Goal: Information Seeking & Learning: Learn about a topic

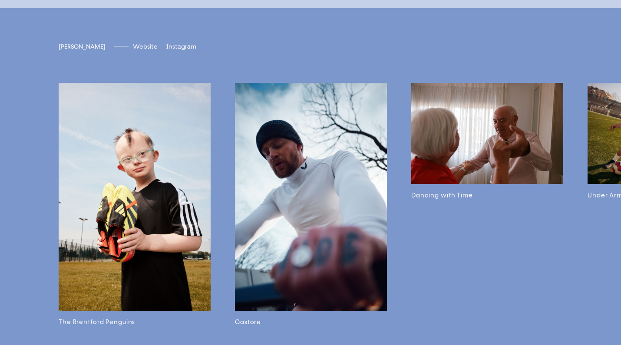
scroll to position [2117, 0]
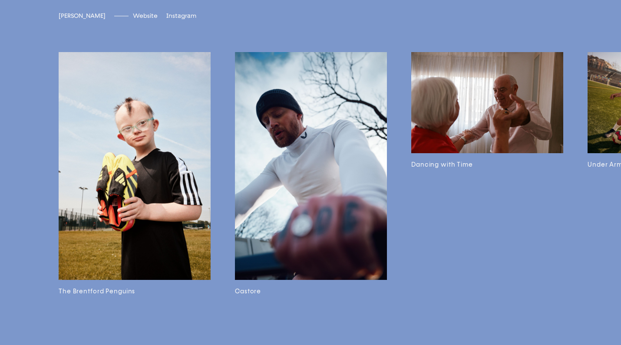
click at [446, 139] on img at bounding box center [487, 102] width 152 height 101
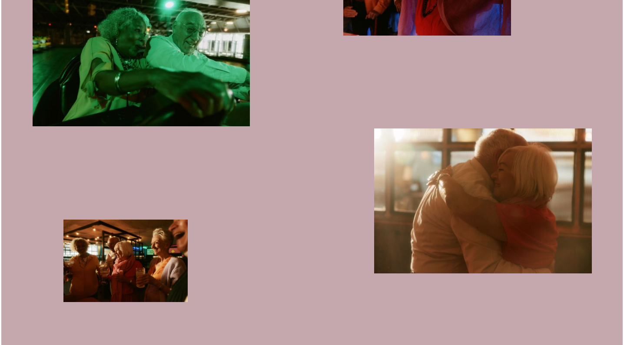
scroll to position [1843, 0]
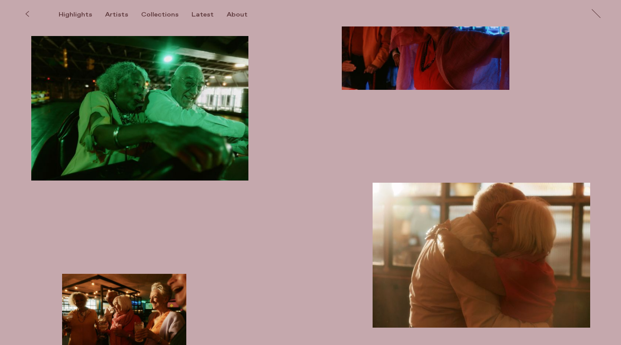
click at [211, 116] on img "button" at bounding box center [140, 108] width 218 height 145
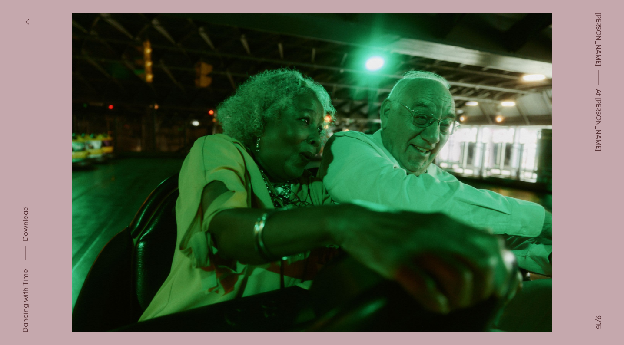
click at [513, 79] on button at bounding box center [468, 86] width 312 height 173
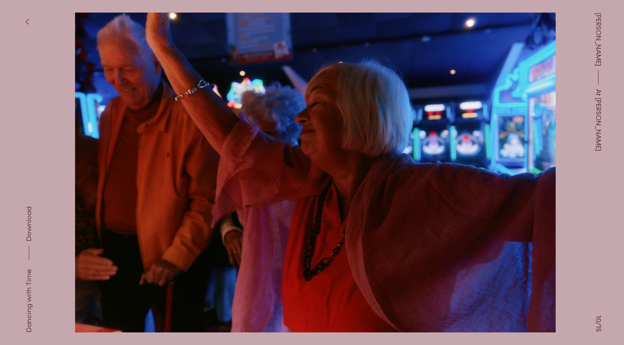
click at [513, 79] on button at bounding box center [468, 86] width 312 height 173
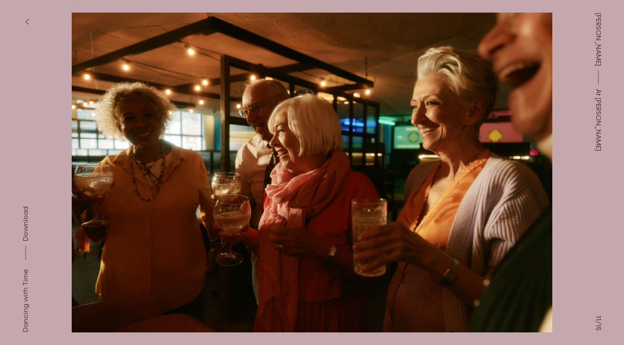
click at [511, 83] on button at bounding box center [468, 86] width 312 height 173
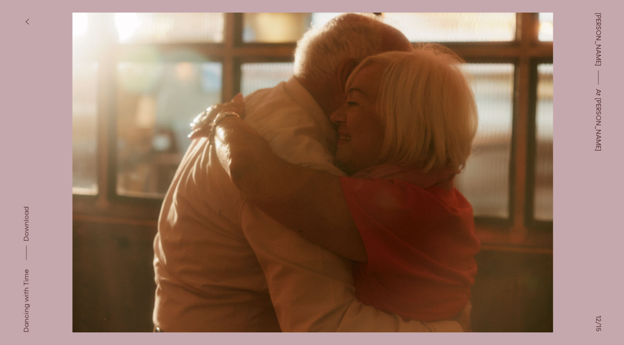
click at [511, 83] on button at bounding box center [468, 86] width 312 height 173
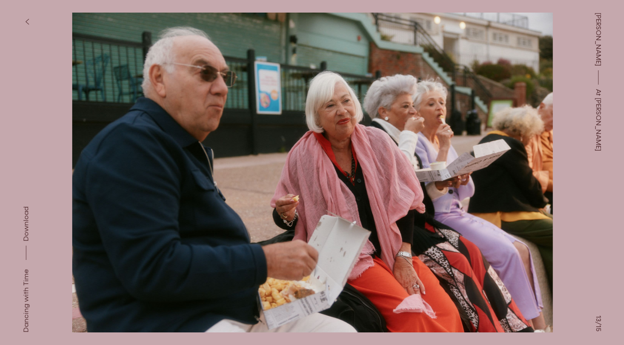
click at [511, 83] on button at bounding box center [468, 86] width 312 height 173
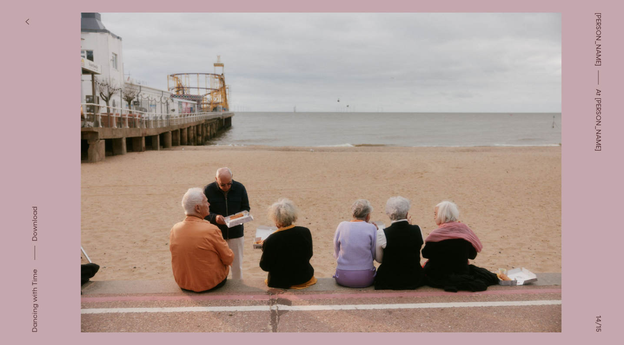
click at [511, 83] on button at bounding box center [468, 86] width 312 height 173
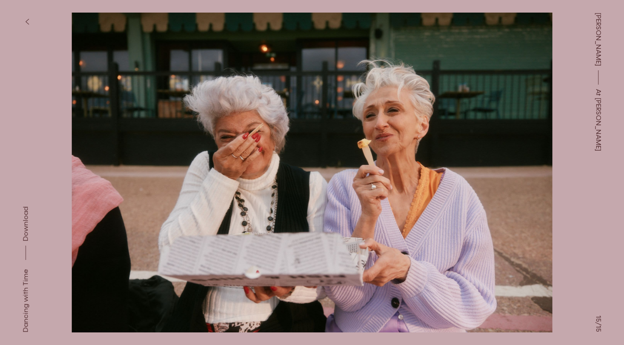
click at [511, 83] on button at bounding box center [468, 86] width 312 height 173
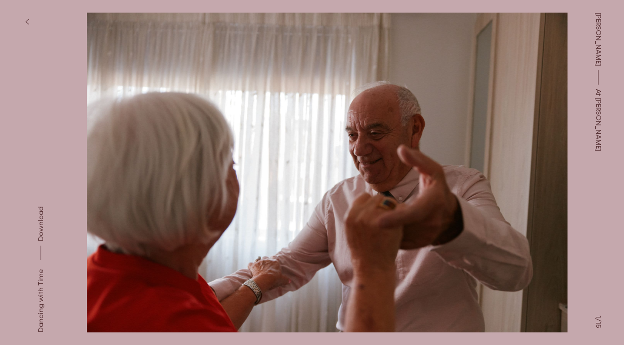
click at [511, 83] on button at bounding box center [468, 86] width 312 height 173
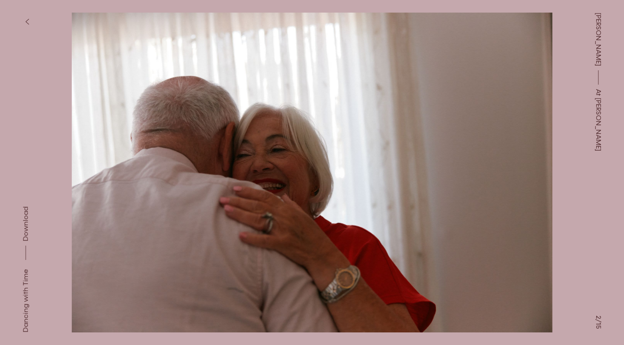
click at [598, 30] on span "[PERSON_NAME]" at bounding box center [598, 39] width 10 height 53
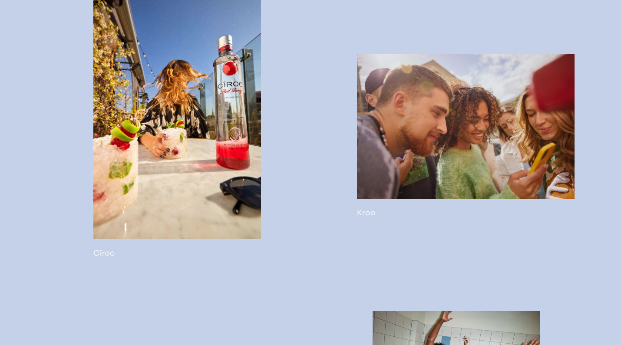
scroll to position [1531, 0]
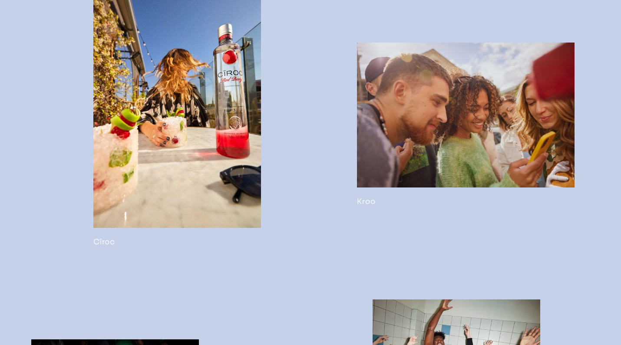
click at [433, 149] on link at bounding box center [466, 125] width 218 height 164
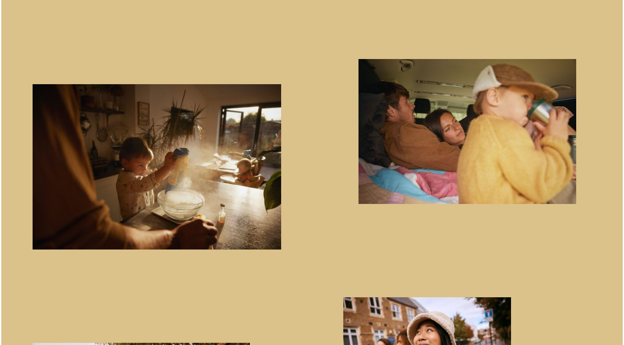
scroll to position [565, 0]
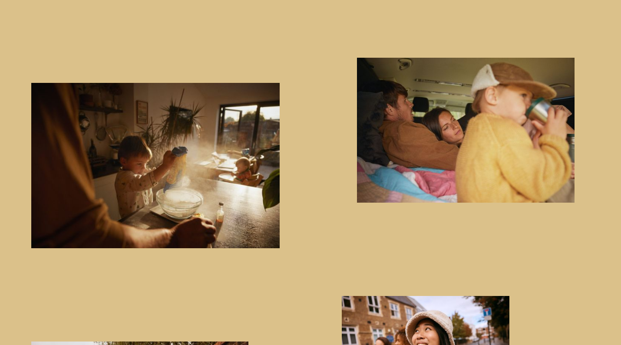
click at [487, 119] on img "button" at bounding box center [466, 130] width 218 height 145
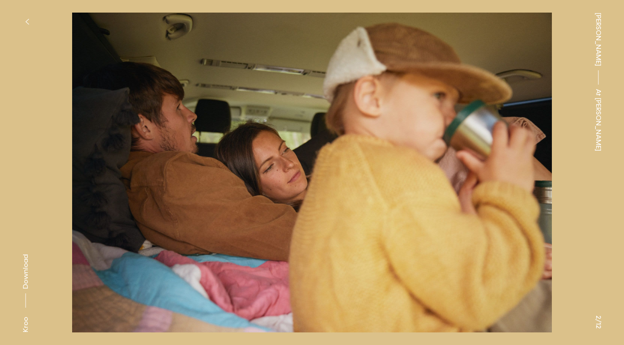
click at [543, 99] on button at bounding box center [468, 86] width 312 height 173
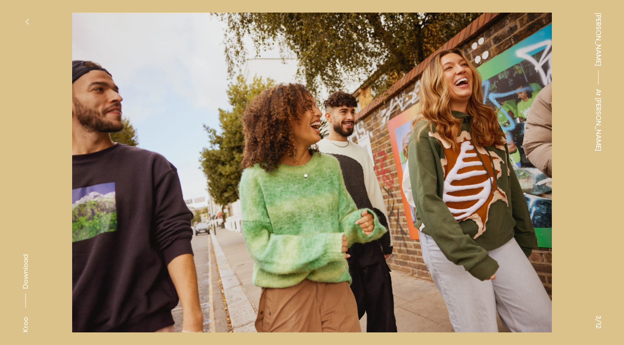
click at [535, 102] on button at bounding box center [468, 86] width 312 height 173
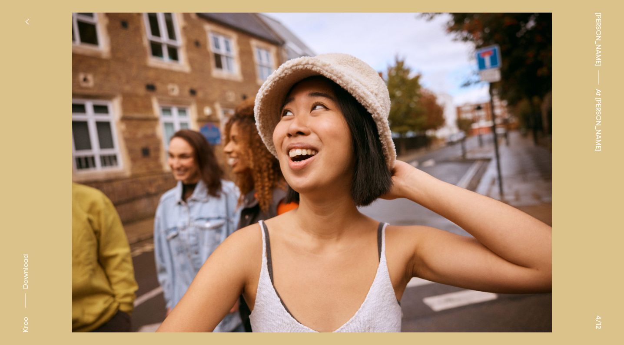
click at [535, 102] on button at bounding box center [468, 86] width 312 height 173
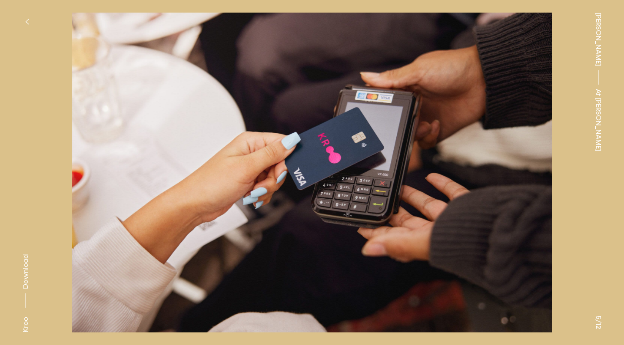
click at [535, 102] on button at bounding box center [468, 86] width 312 height 173
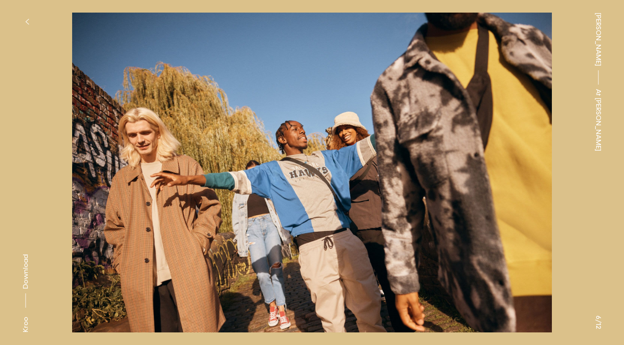
click at [535, 102] on button at bounding box center [468, 86] width 312 height 173
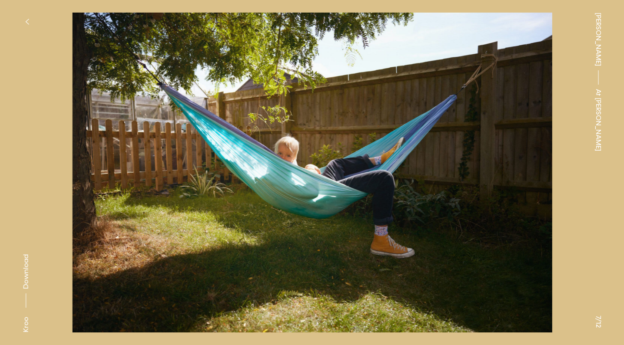
click at [535, 102] on button at bounding box center [468, 86] width 312 height 173
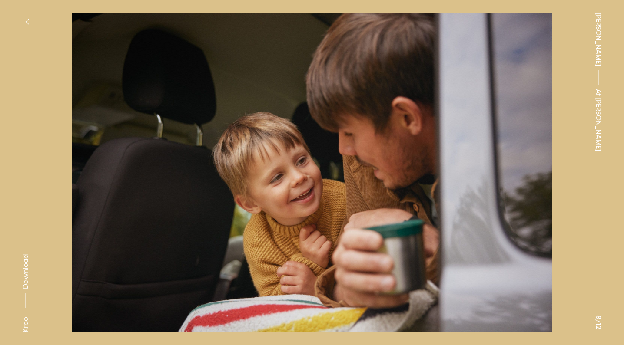
click at [509, 122] on button at bounding box center [468, 86] width 312 height 173
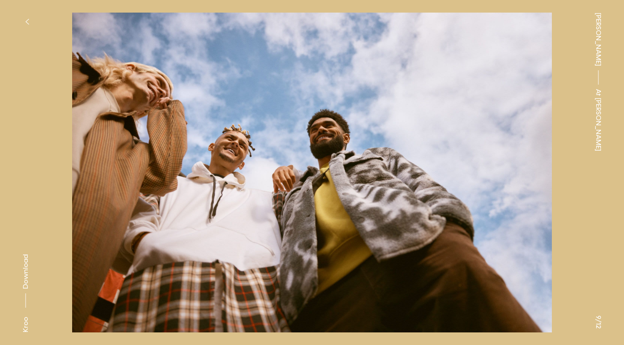
click at [509, 122] on button at bounding box center [468, 86] width 312 height 173
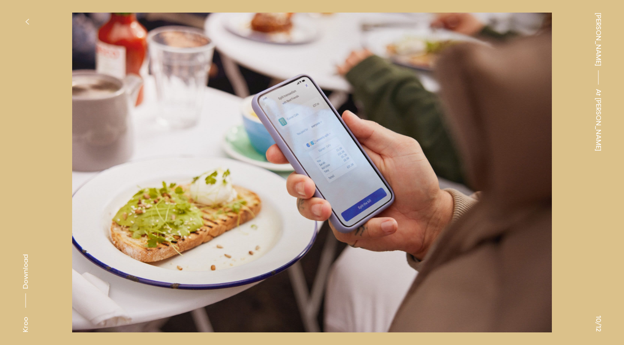
click at [509, 122] on button at bounding box center [468, 86] width 312 height 173
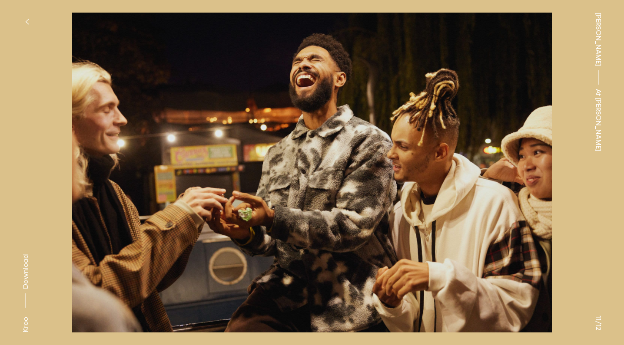
click at [509, 122] on button at bounding box center [468, 86] width 312 height 173
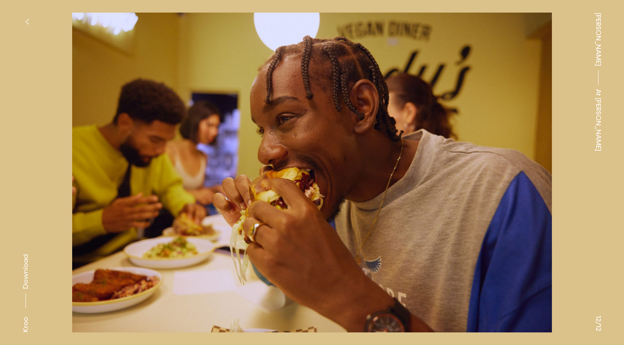
click at [509, 122] on button at bounding box center [468, 86] width 312 height 173
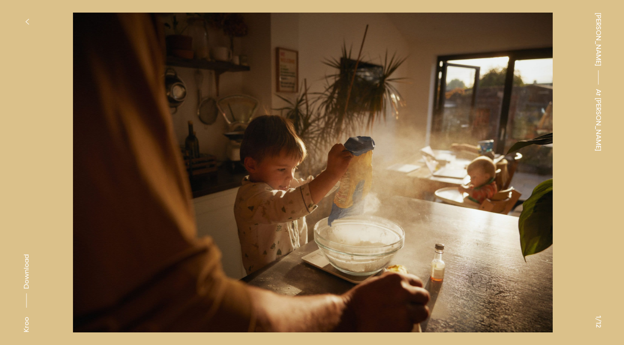
click at [509, 122] on button at bounding box center [468, 86] width 312 height 173
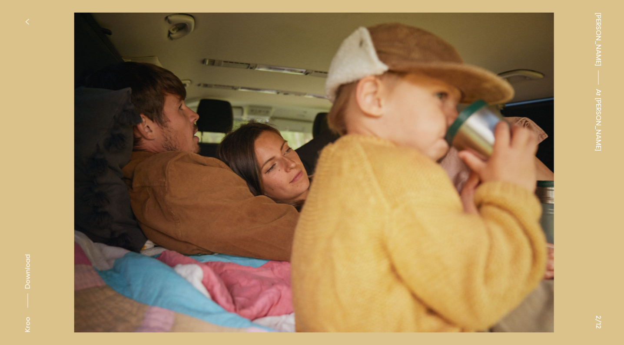
click at [509, 122] on button at bounding box center [468, 86] width 312 height 173
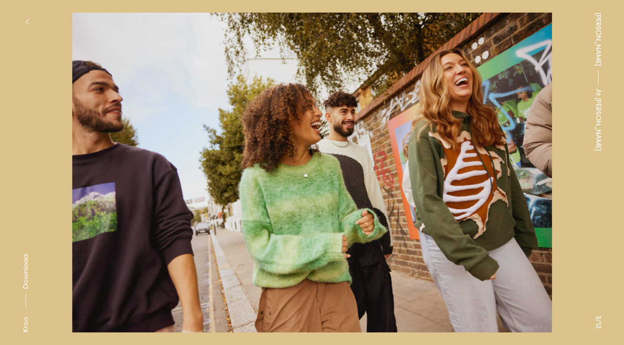
click at [596, 26] on span "[PERSON_NAME]" at bounding box center [598, 39] width 10 height 53
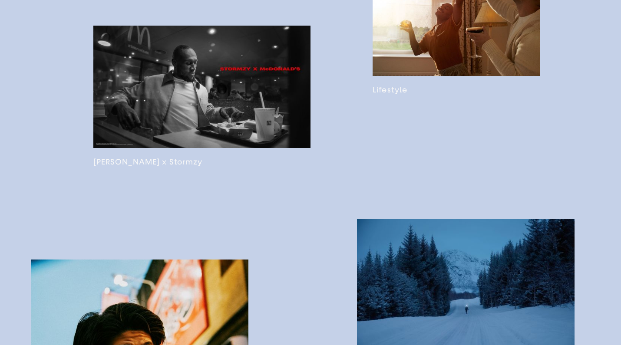
scroll to position [812, 0]
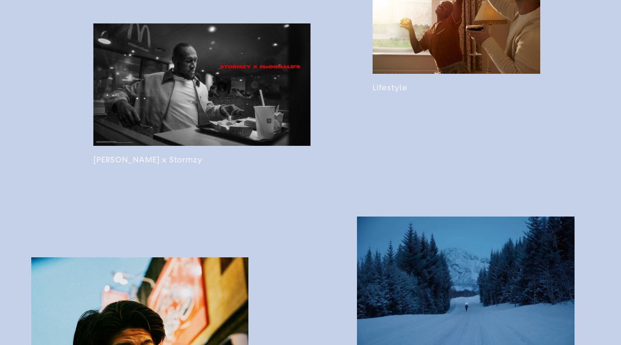
click at [221, 71] on link at bounding box center [202, 93] width 218 height 141
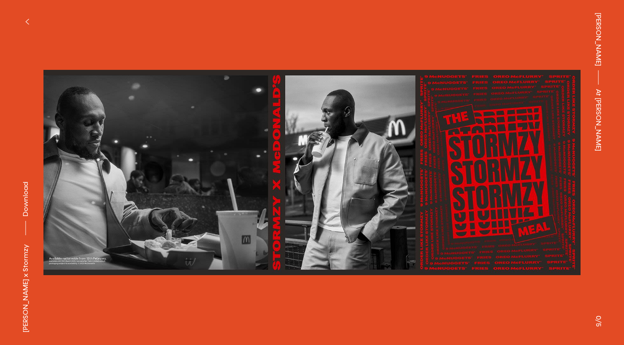
click at [549, 98] on button at bounding box center [468, 86] width 312 height 173
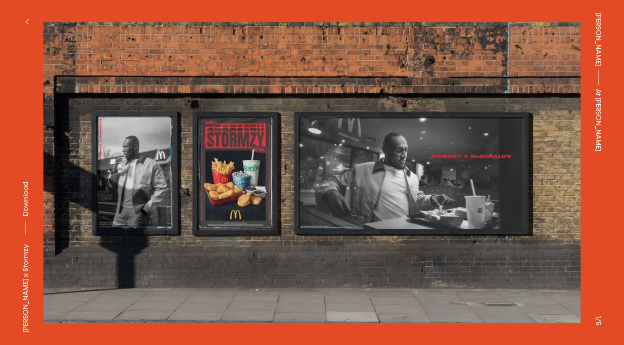
click at [549, 139] on button at bounding box center [468, 86] width 312 height 173
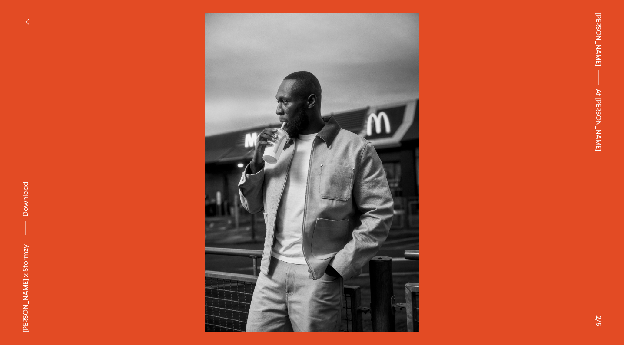
click at [549, 139] on button at bounding box center [468, 86] width 312 height 173
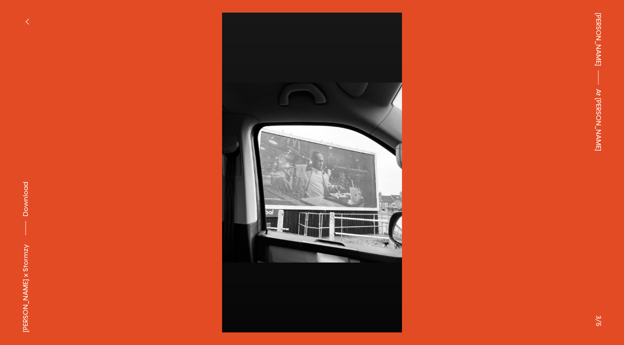
click at [549, 139] on button at bounding box center [468, 86] width 312 height 173
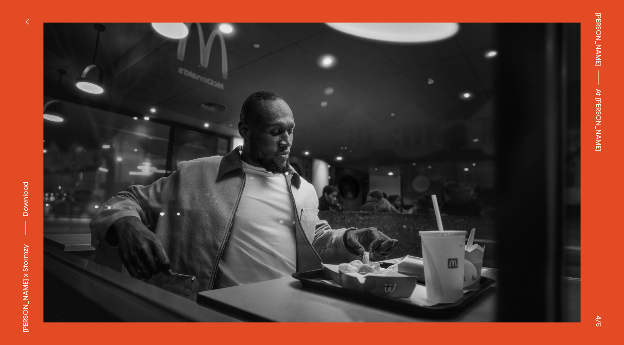
click at [598, 20] on span "[PERSON_NAME]" at bounding box center [598, 39] width 10 height 53
